Goal: Navigation & Orientation: Find specific page/section

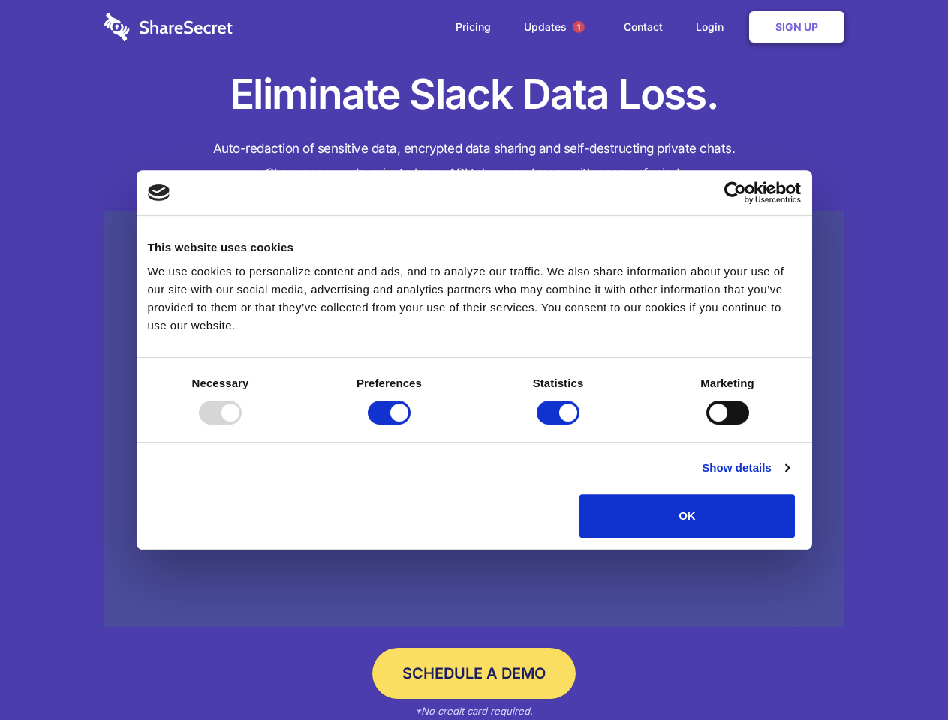
click at [242, 425] on div at bounding box center [220, 413] width 43 height 24
click at [410, 425] on input "Preferences" at bounding box center [389, 413] width 43 height 24
checkbox input "false"
click at [560, 425] on input "Statistics" at bounding box center [557, 413] width 43 height 24
checkbox input "false"
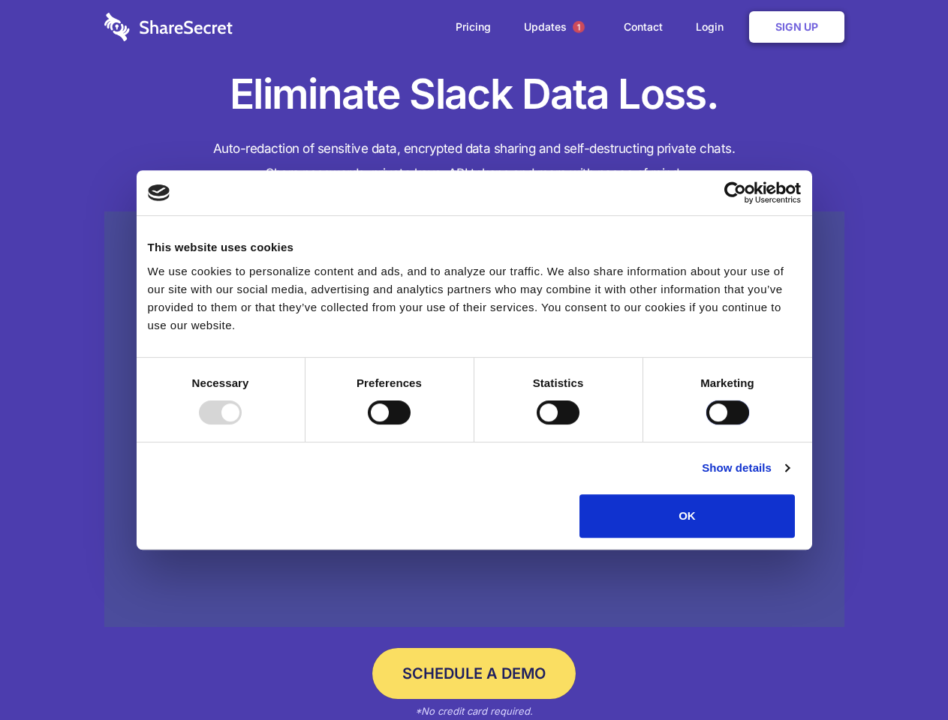
click at [706, 425] on input "Marketing" at bounding box center [727, 413] width 43 height 24
checkbox input "true"
click at [789, 477] on link "Show details" at bounding box center [745, 468] width 87 height 18
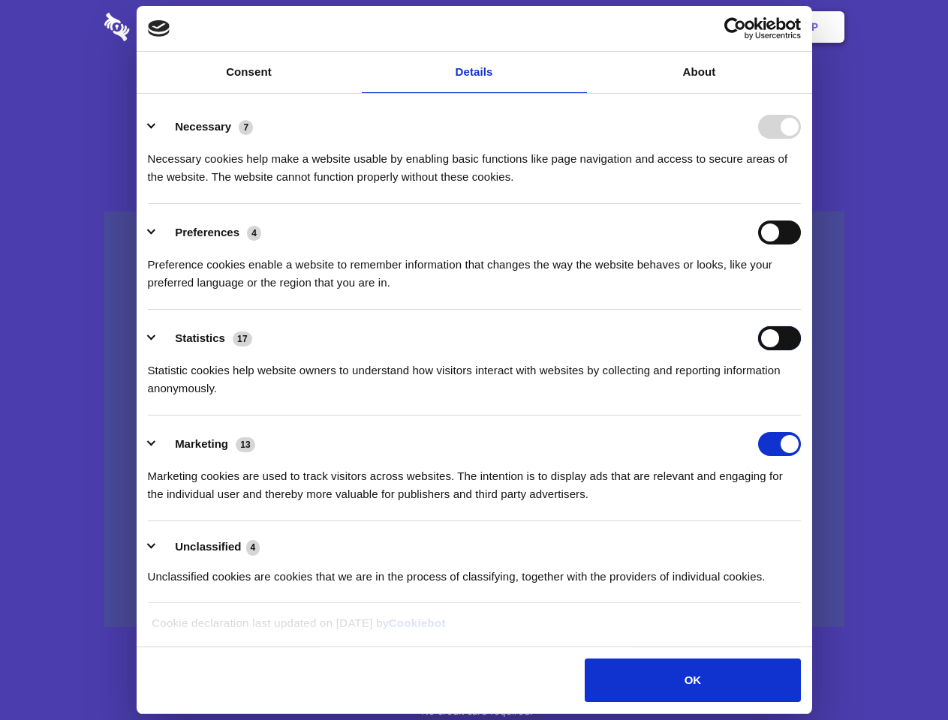
click at [801, 398] on div "Statistics 17 Statistic cookies help website owners to understand how visitors …" at bounding box center [474, 361] width 653 height 71
click at [578, 27] on span "1" at bounding box center [578, 27] width 12 height 12
